Goal: Task Accomplishment & Management: Manage account settings

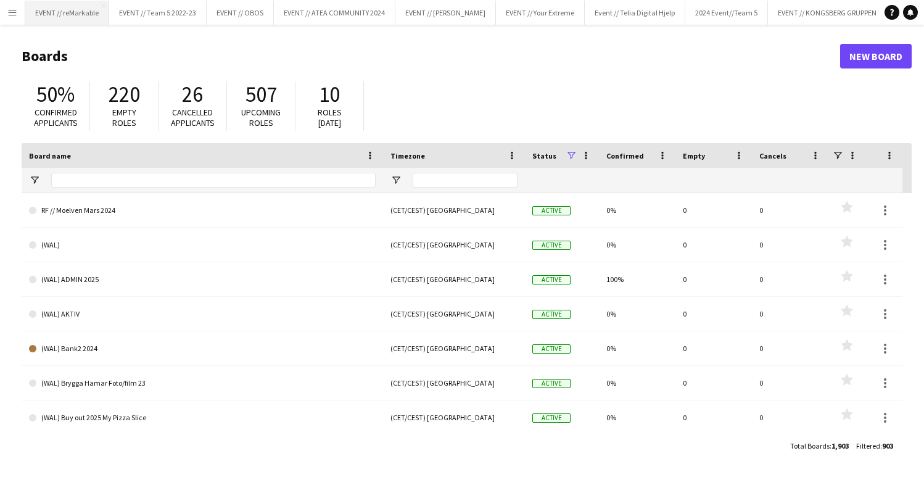
click at [61, 16] on button "EVENT // reMarkable Close" at bounding box center [67, 13] width 84 height 24
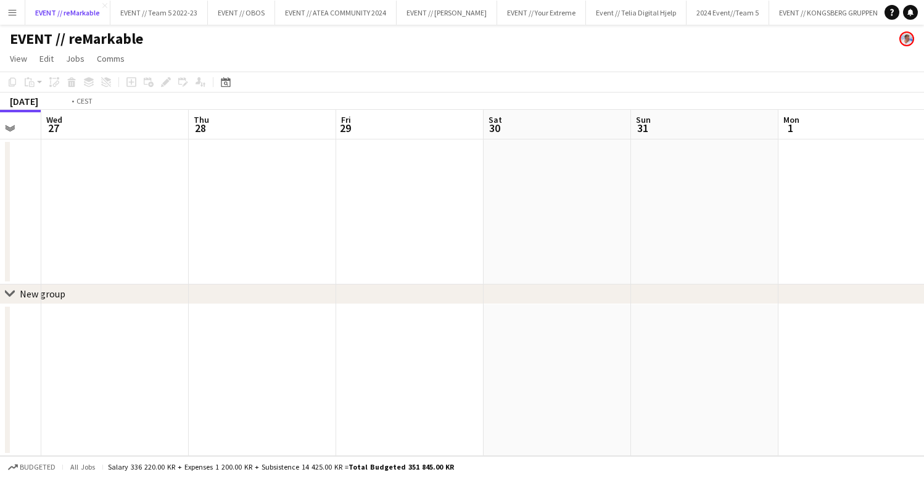
scroll to position [0, 382]
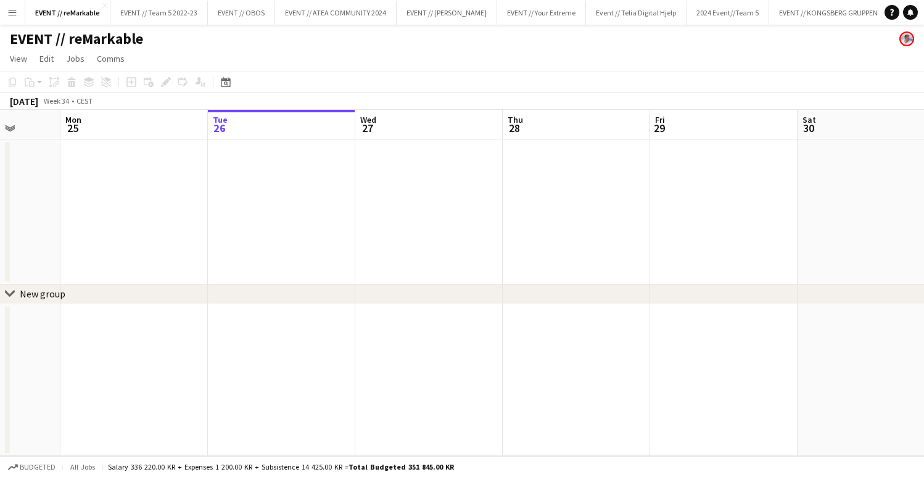
click at [12, 4] on button "Menu" at bounding box center [12, 12] width 25 height 25
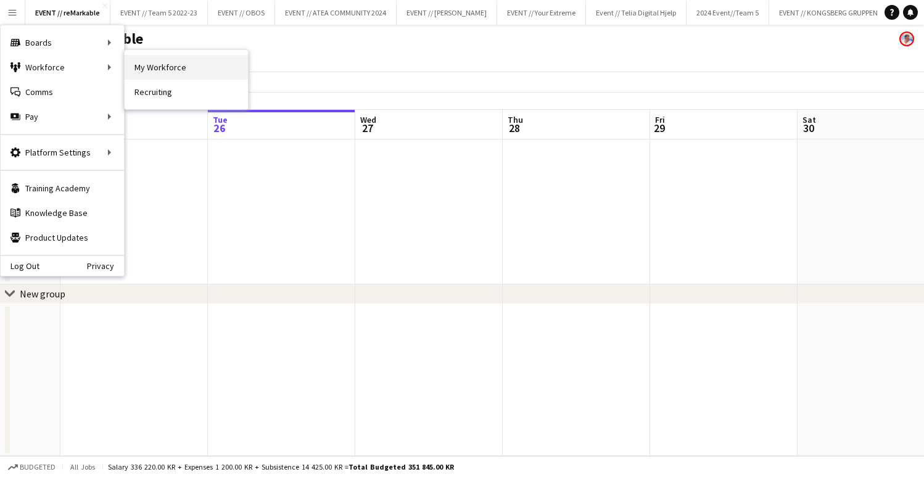
click at [165, 68] on link "My Workforce" at bounding box center [186, 67] width 123 height 25
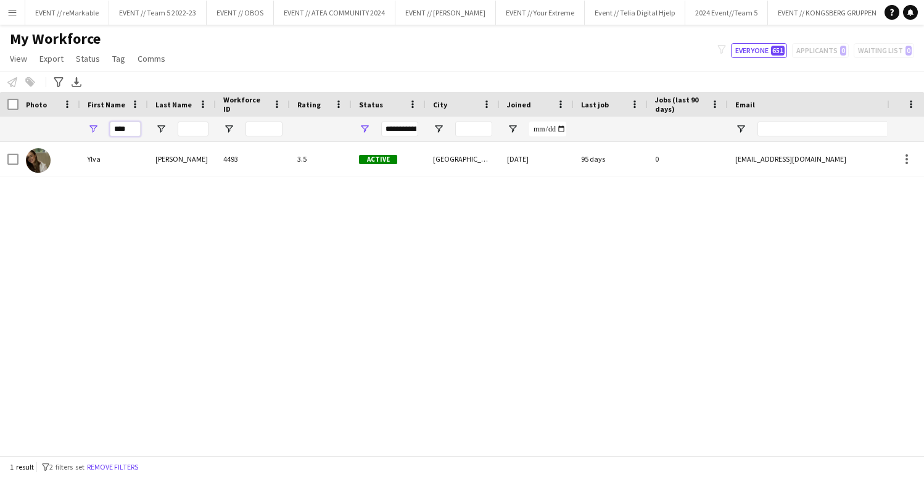
drag, startPoint x: 130, startPoint y: 129, endPoint x: 103, endPoint y: 125, distance: 27.4
click at [101, 126] on div "****" at bounding box center [114, 129] width 68 height 25
type input "*"
type input "****"
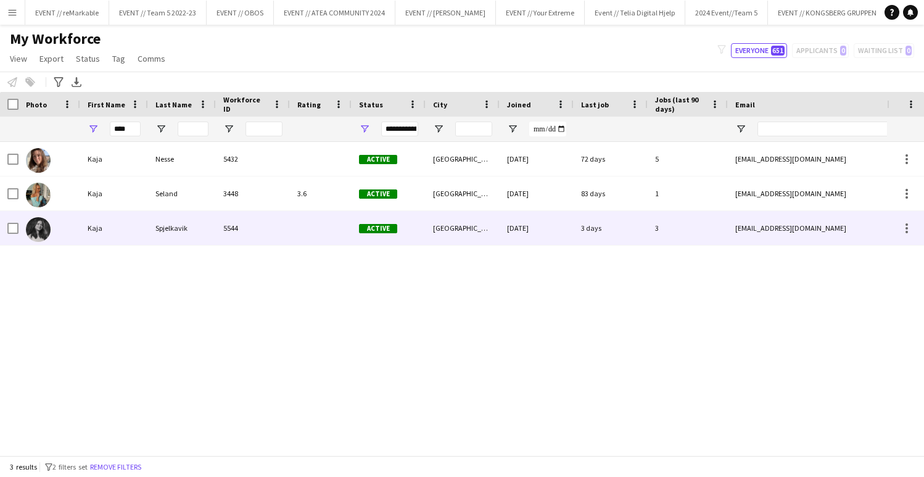
click at [170, 229] on div "Spjelkavik" at bounding box center [182, 228] width 68 height 34
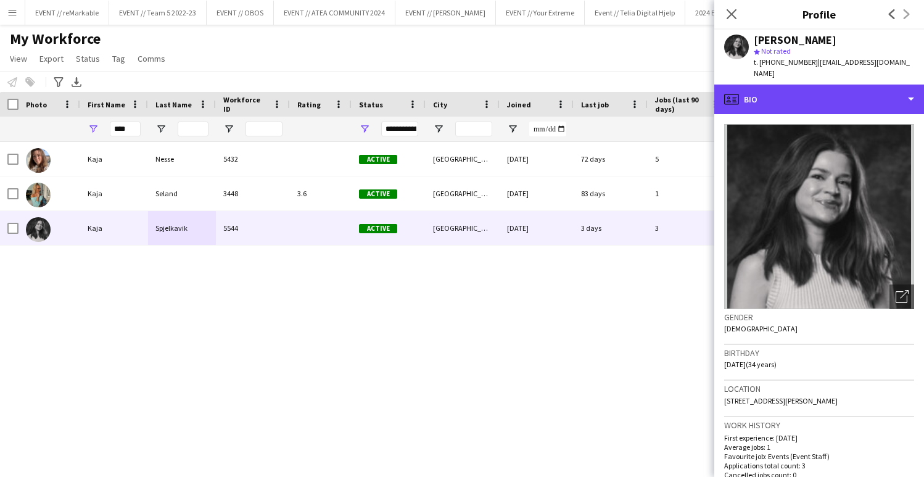
drag, startPoint x: 804, startPoint y: 96, endPoint x: 795, endPoint y: 113, distance: 19.6
click at [804, 96] on div "profile Bio" at bounding box center [819, 100] width 210 height 30
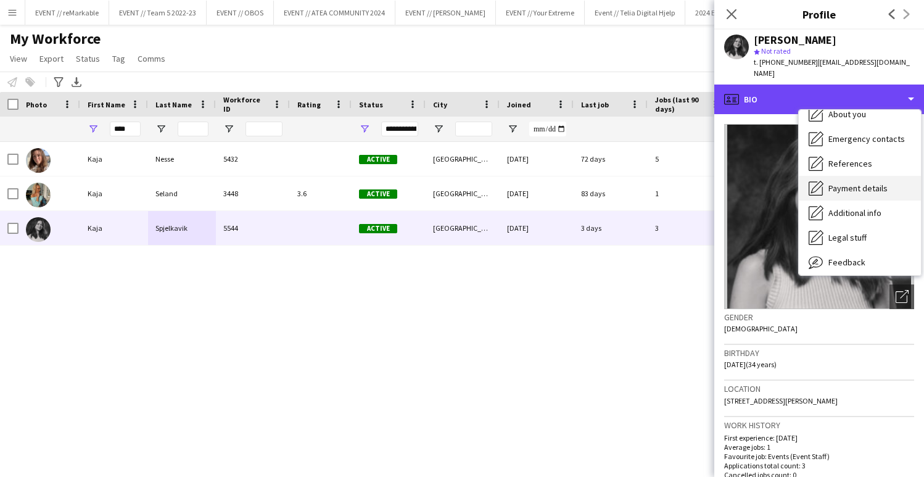
scroll to position [116, 0]
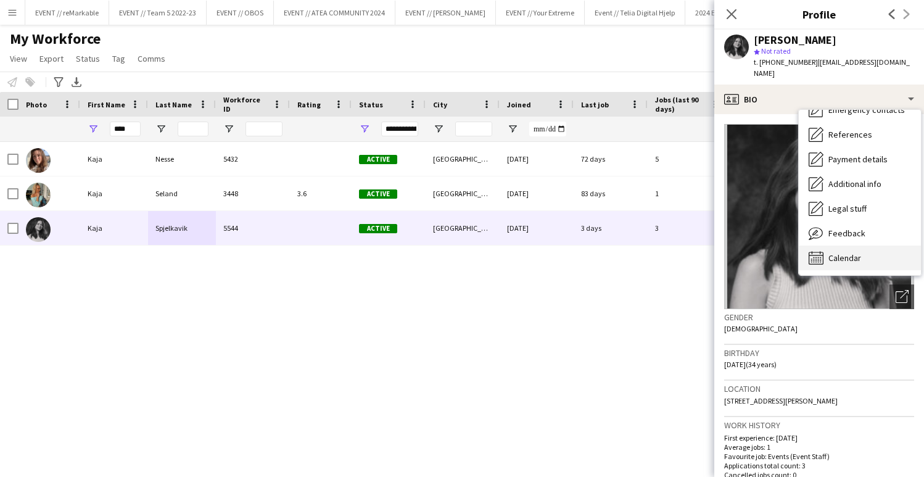
click at [845, 252] on span "Calendar" at bounding box center [844, 257] width 33 height 11
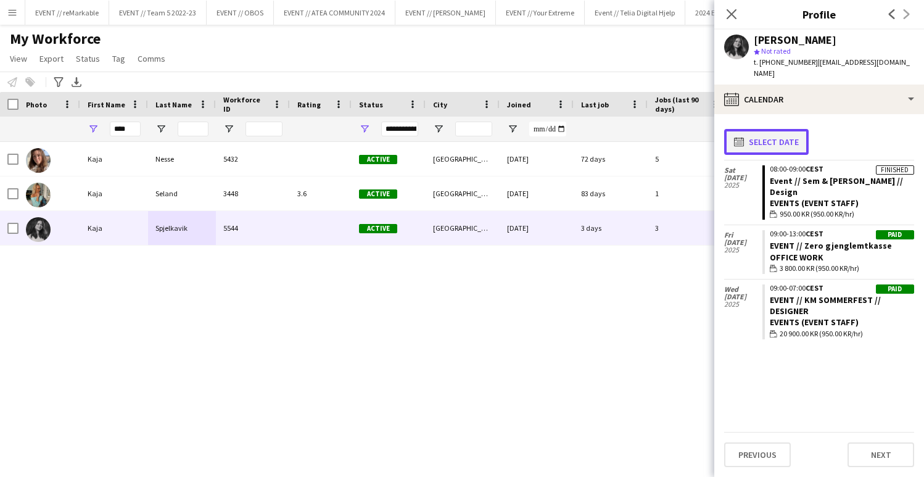
click at [768, 129] on button "calendar-full Select date" at bounding box center [766, 142] width 85 height 26
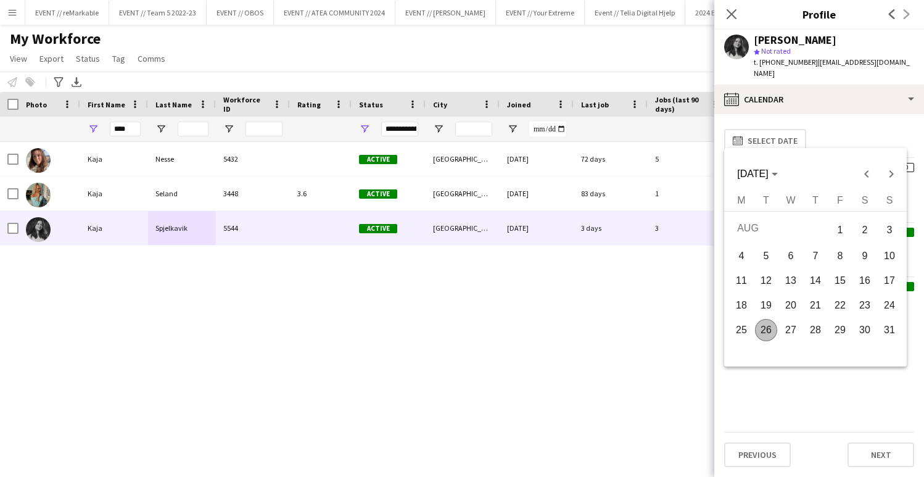
click at [835, 124] on div at bounding box center [462, 238] width 924 height 477
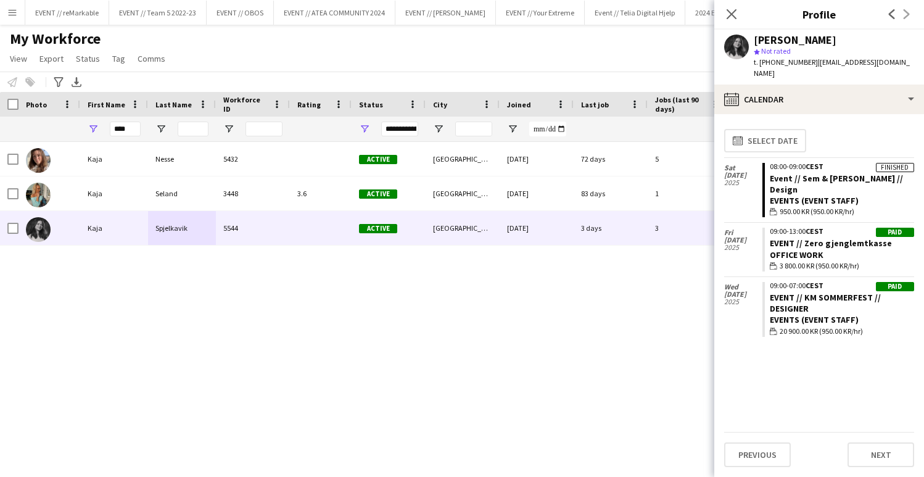
drag, startPoint x: 515, startPoint y: 332, endPoint x: 516, endPoint y: 323, distance: 8.7
click at [515, 329] on div "[PERSON_NAME] 5432 Active [GEOGRAPHIC_DATA] [DATE] 72 days 5 [EMAIL_ADDRESS][DO…" at bounding box center [443, 298] width 887 height 313
click at [519, 324] on div "[PERSON_NAME] 5432 Active [GEOGRAPHIC_DATA] [DATE] 72 days 5 [EMAIL_ADDRESS][DO…" at bounding box center [443, 298] width 887 height 313
